Goal: Task Accomplishment & Management: Use online tool/utility

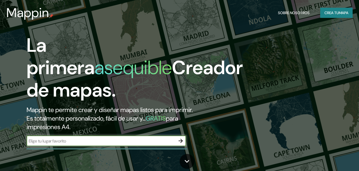
click at [100, 139] on input "text" at bounding box center [101, 141] width 149 height 6
type input "NUEVO LEON"
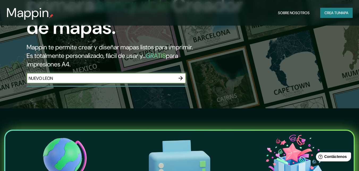
scroll to position [53, 0]
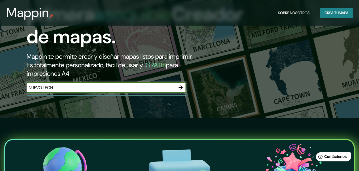
click at [181, 88] on icon "button" at bounding box center [181, 87] width 4 height 4
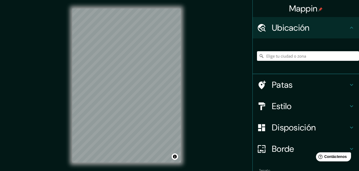
scroll to position [9, 0]
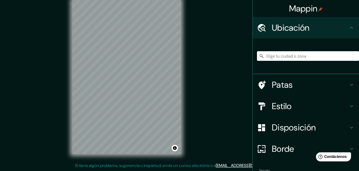
click at [189, 72] on div "© Mapbox © OpenStreetMap Improve this map" at bounding box center [127, 76] width 126 height 171
click at [298, 54] on input "Elige tu ciudad o zona" at bounding box center [308, 56] width 102 height 10
click at [272, 84] on font "Patas" at bounding box center [282, 84] width 21 height 11
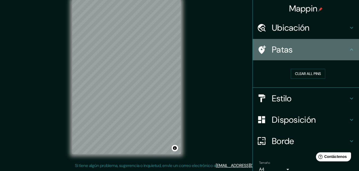
click at [275, 51] on font "Patas" at bounding box center [282, 49] width 21 height 11
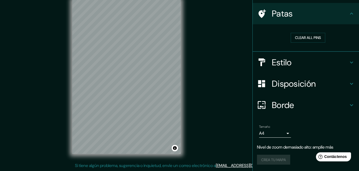
scroll to position [7, 0]
